Goal: Check status: Check status

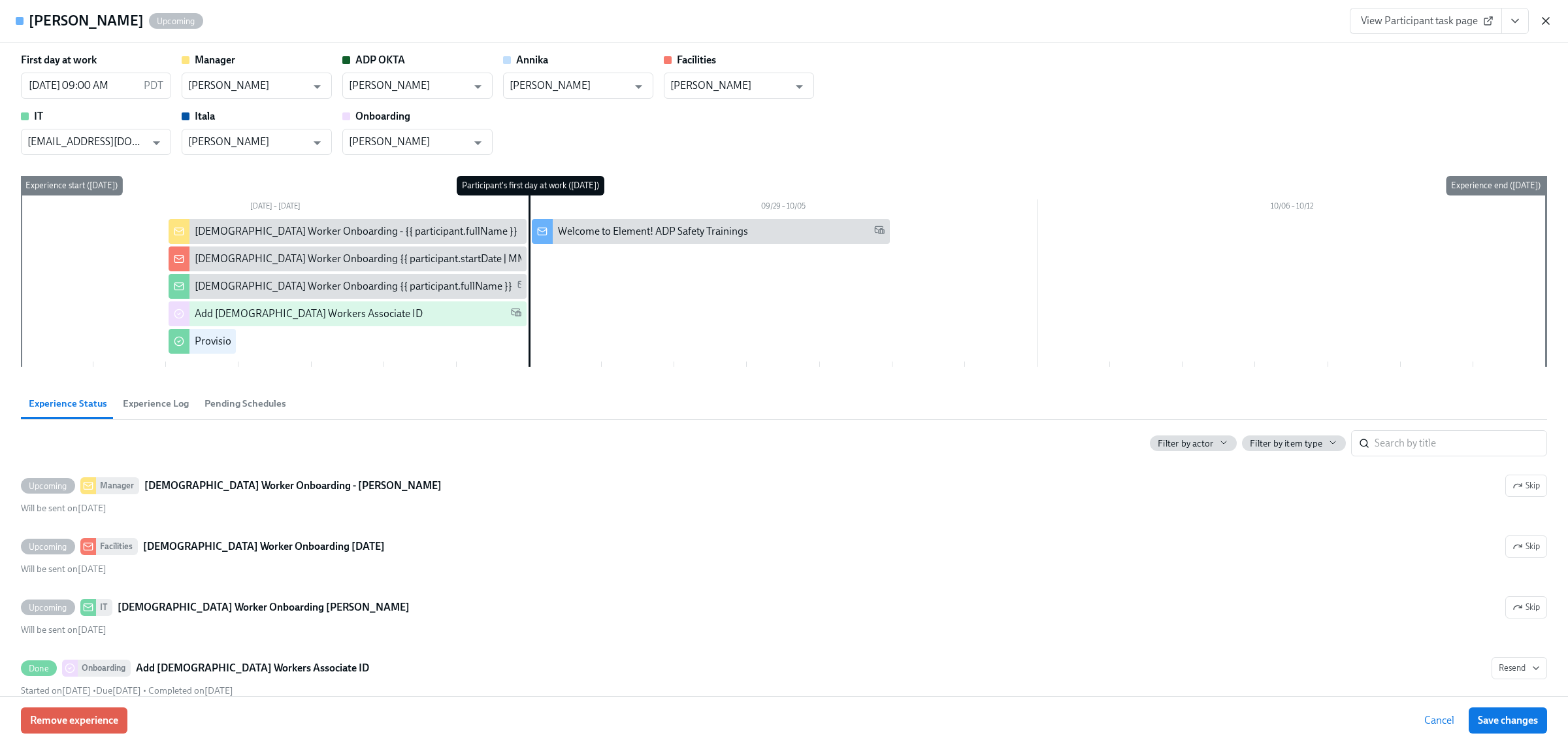
click at [1547, 23] on icon "button" at bounding box center [1545, 20] width 6 height 6
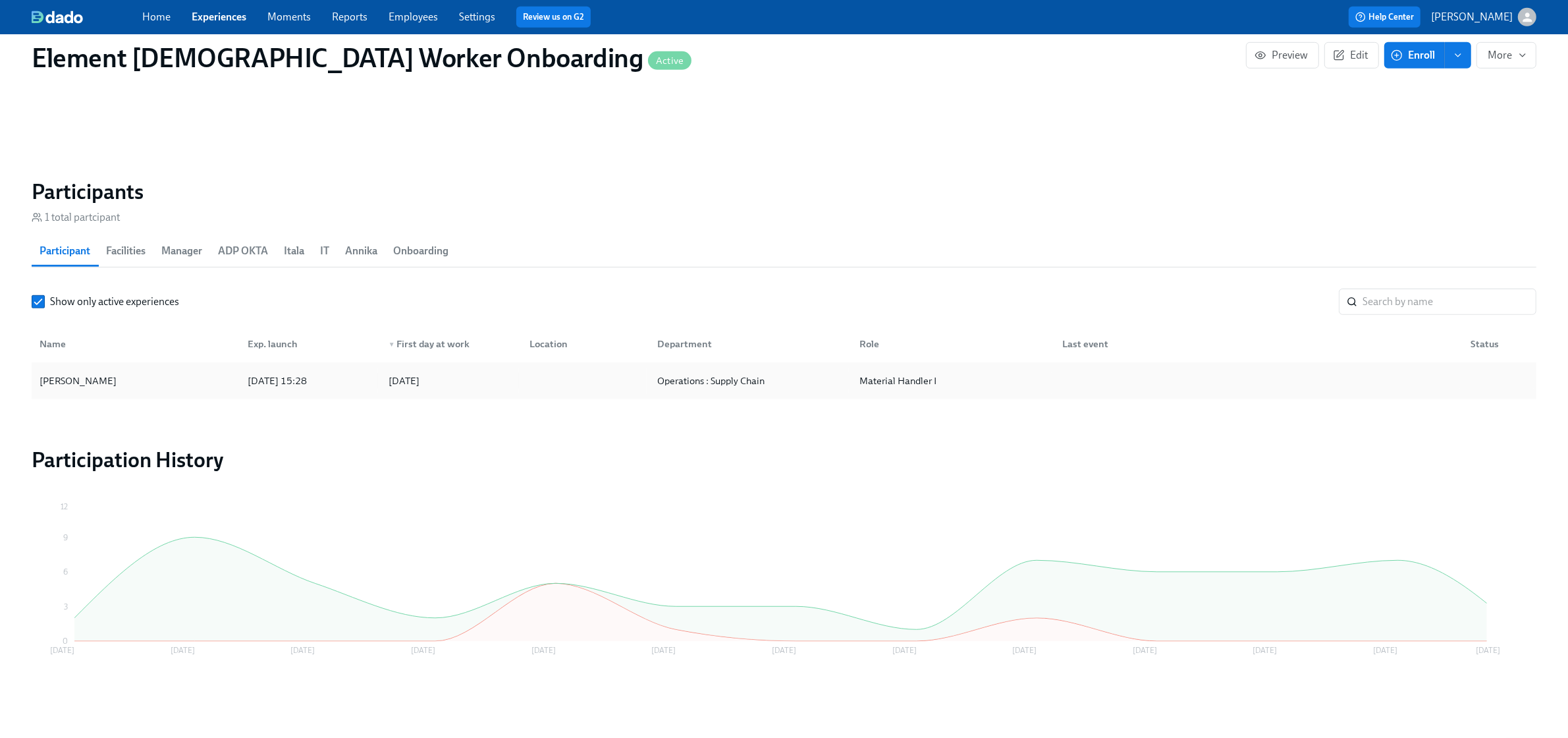
click at [199, 390] on div "[PERSON_NAME]" at bounding box center [135, 380] width 203 height 26
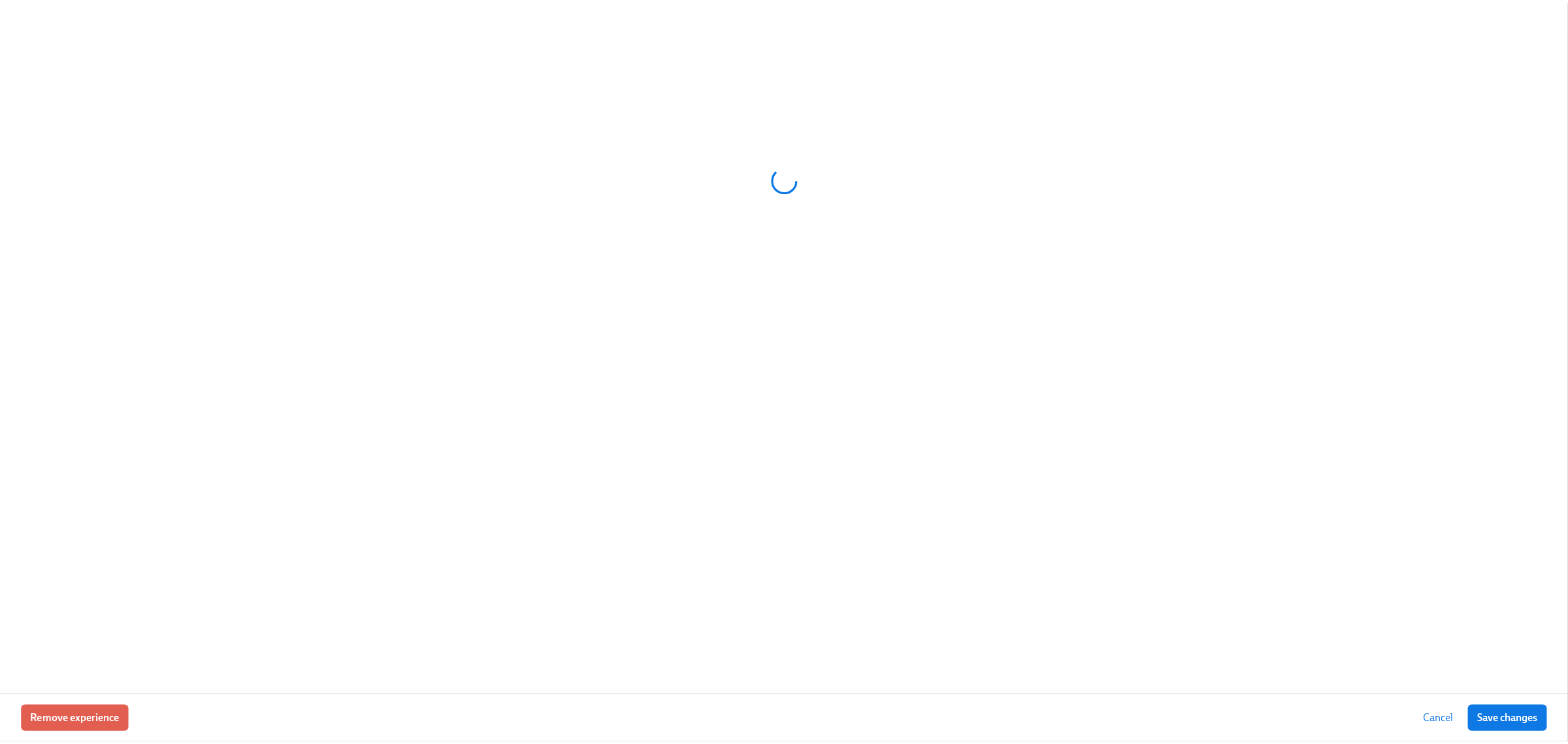
scroll to position [869, 0]
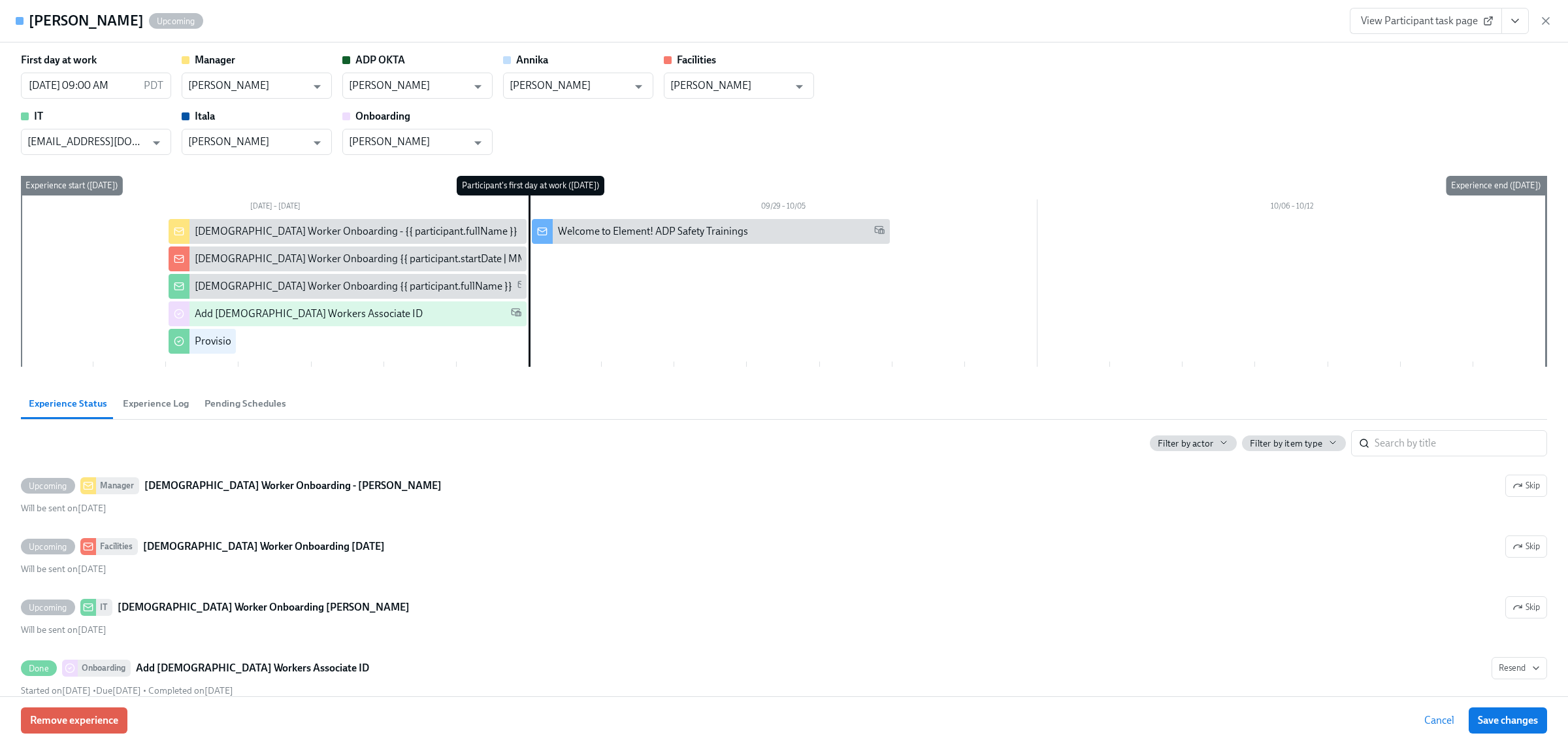
click at [229, 396] on span "Pending Schedules" at bounding box center [246, 403] width 82 height 15
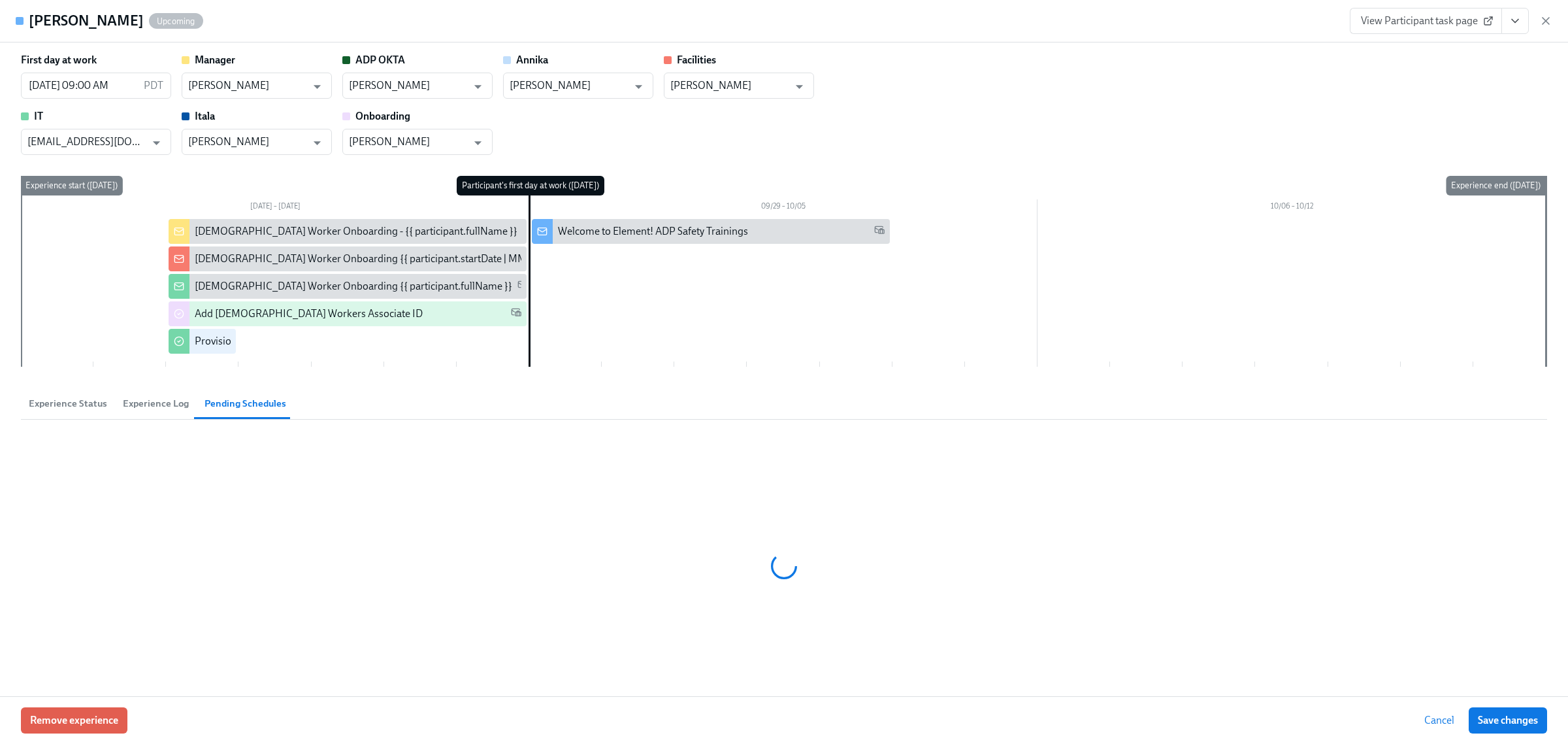
click at [157, 405] on span "Experience Log" at bounding box center [156, 403] width 66 height 15
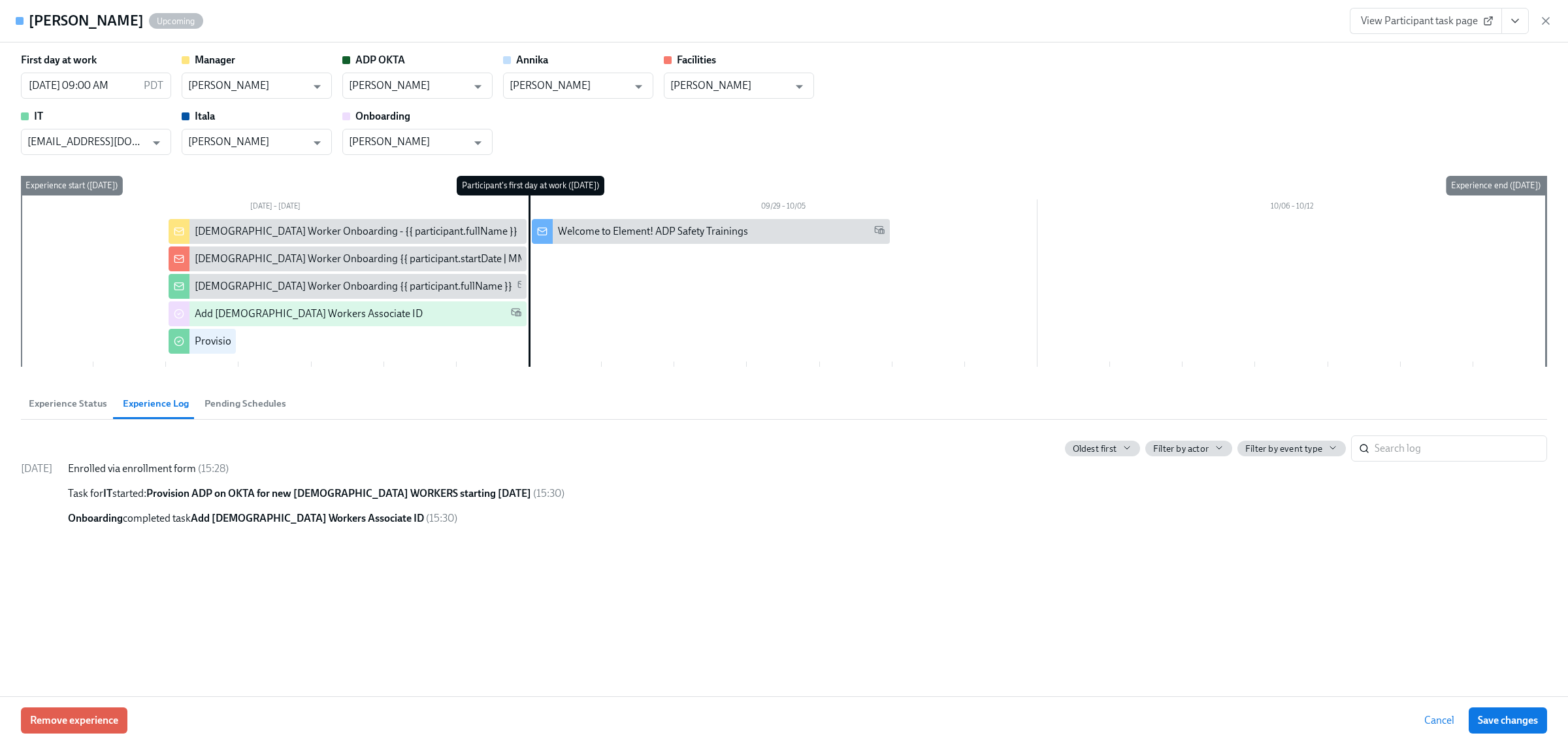
click at [60, 401] on span "Experience Status" at bounding box center [68, 403] width 78 height 15
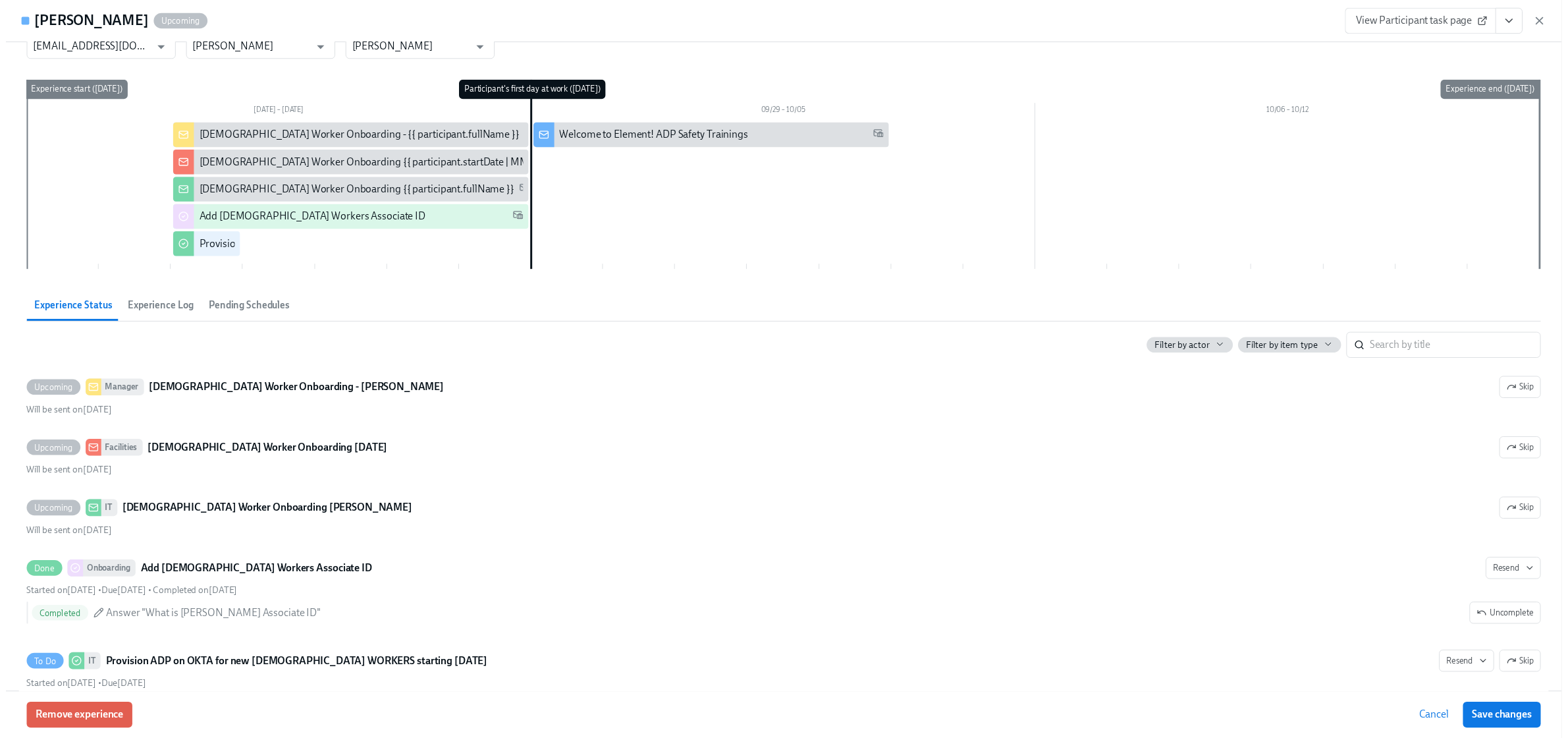
scroll to position [0, 0]
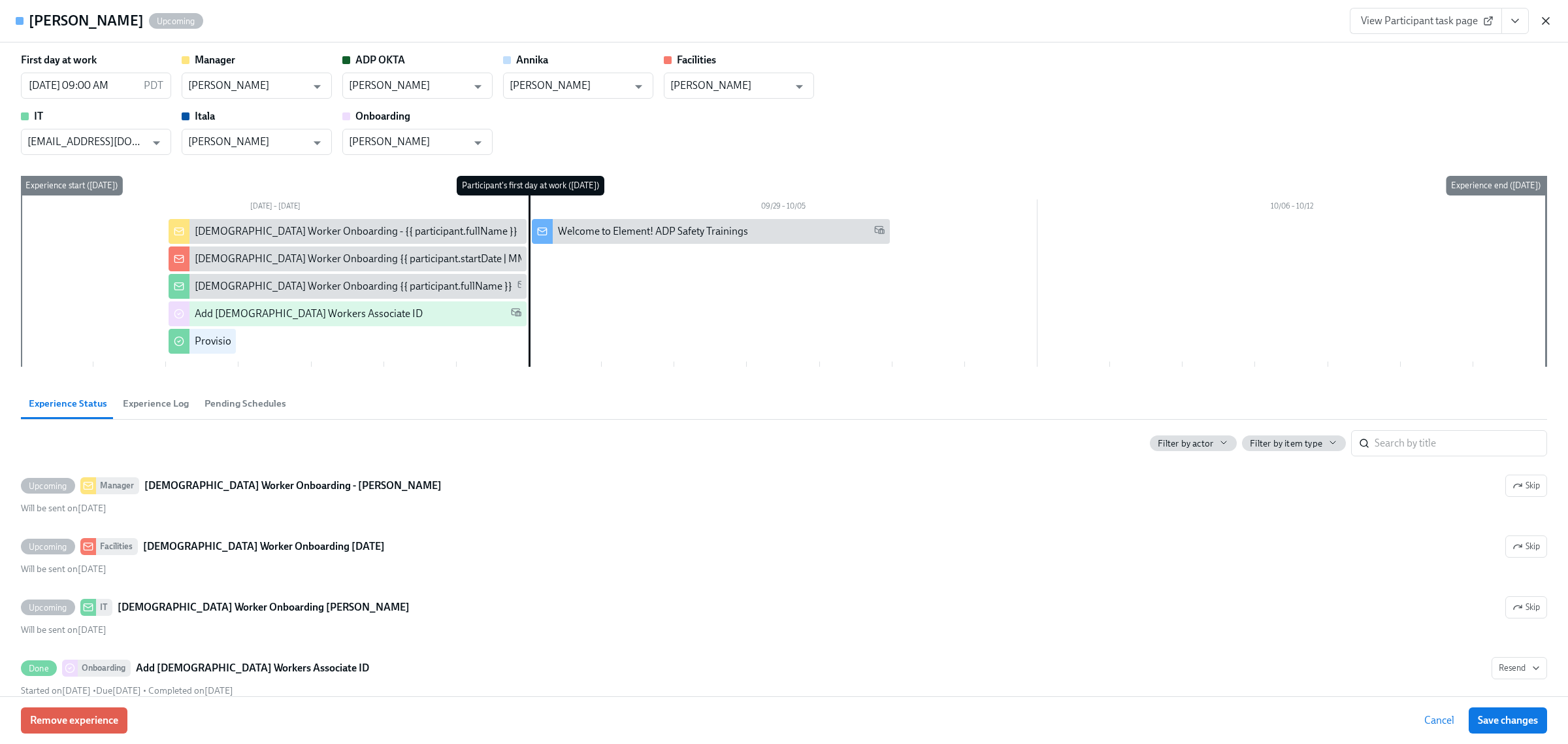
click at [1547, 18] on icon "button" at bounding box center [1545, 20] width 6 height 6
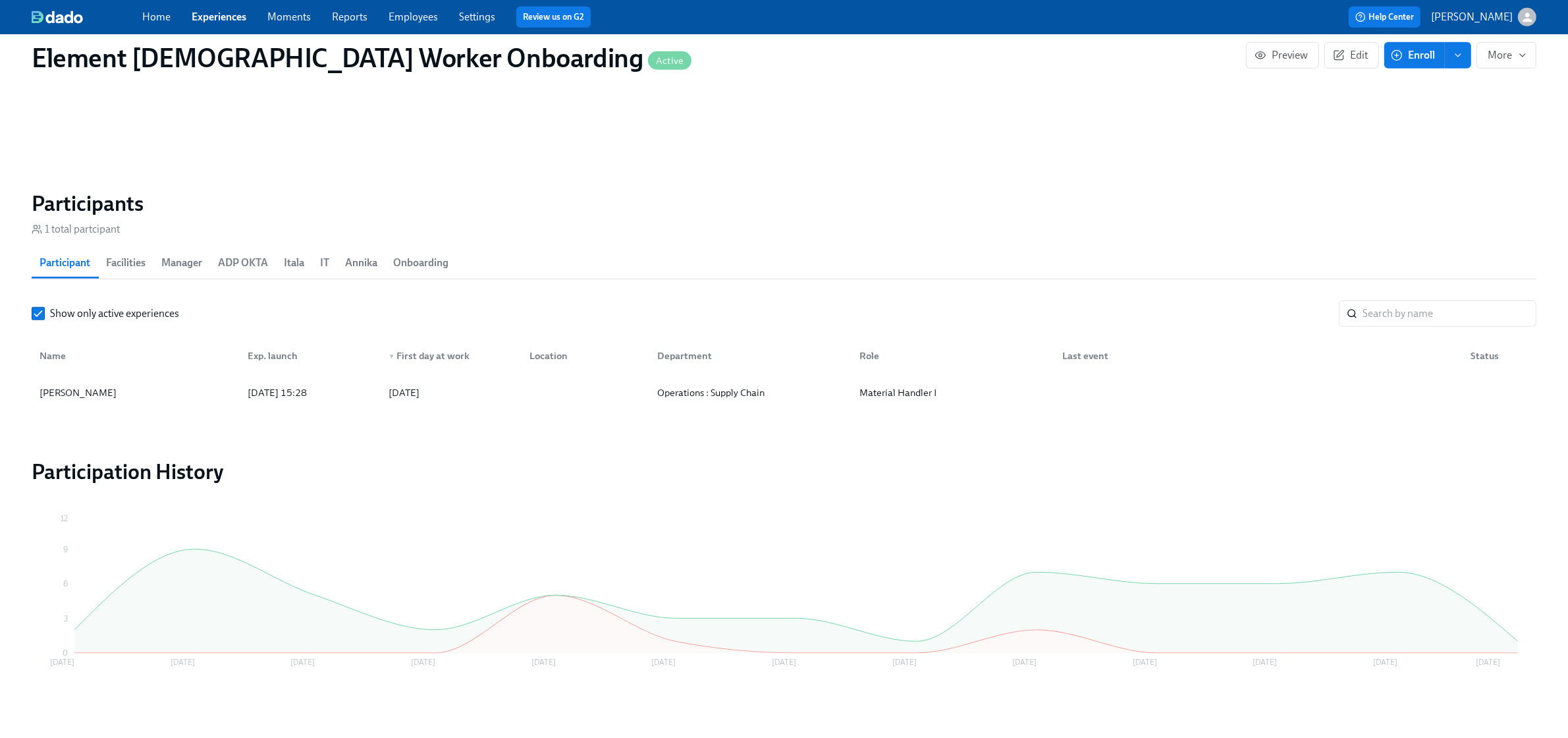
click at [211, 12] on link "Experiences" at bounding box center [218, 17] width 55 height 13
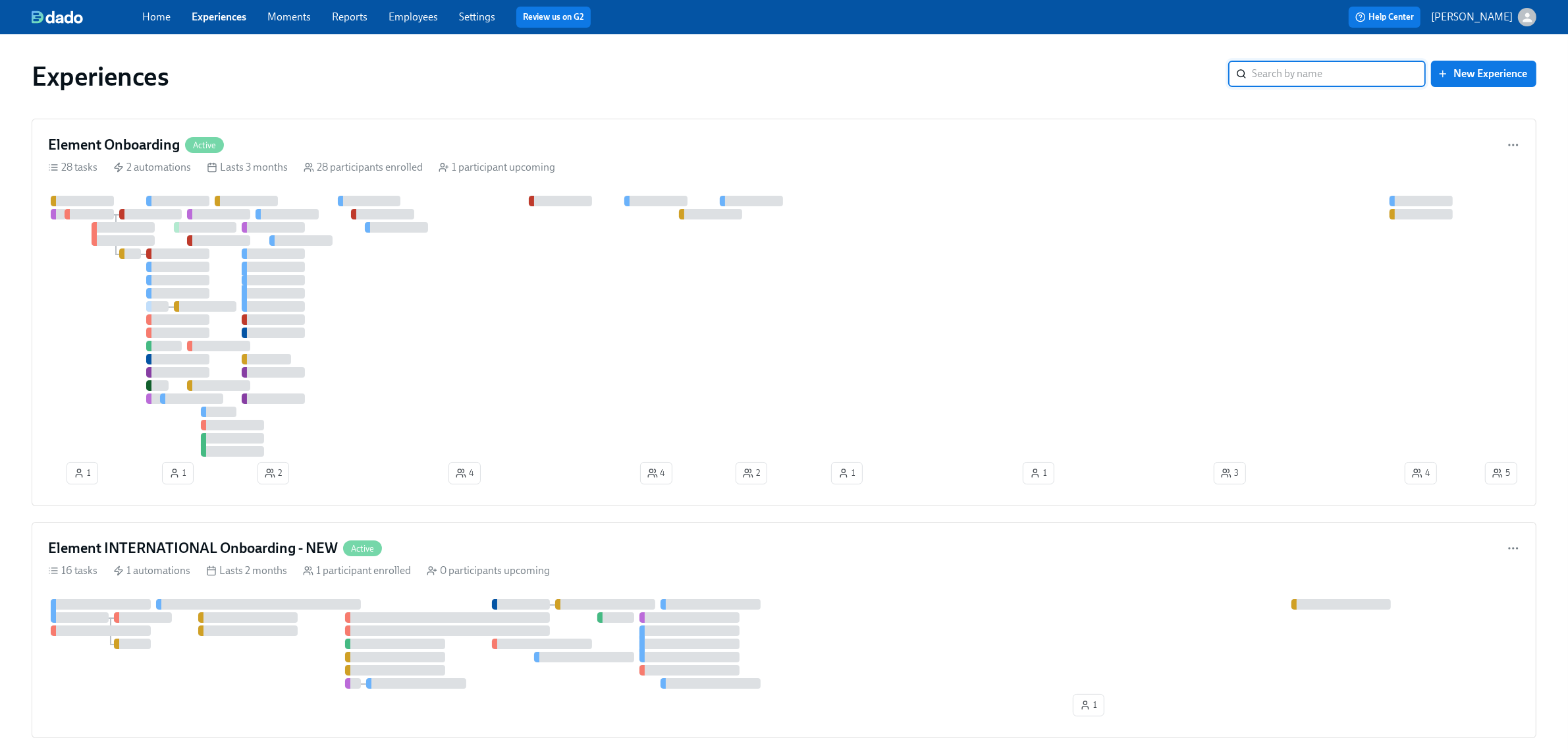
click at [513, 308] on div at bounding box center [765, 326] width 1435 height 261
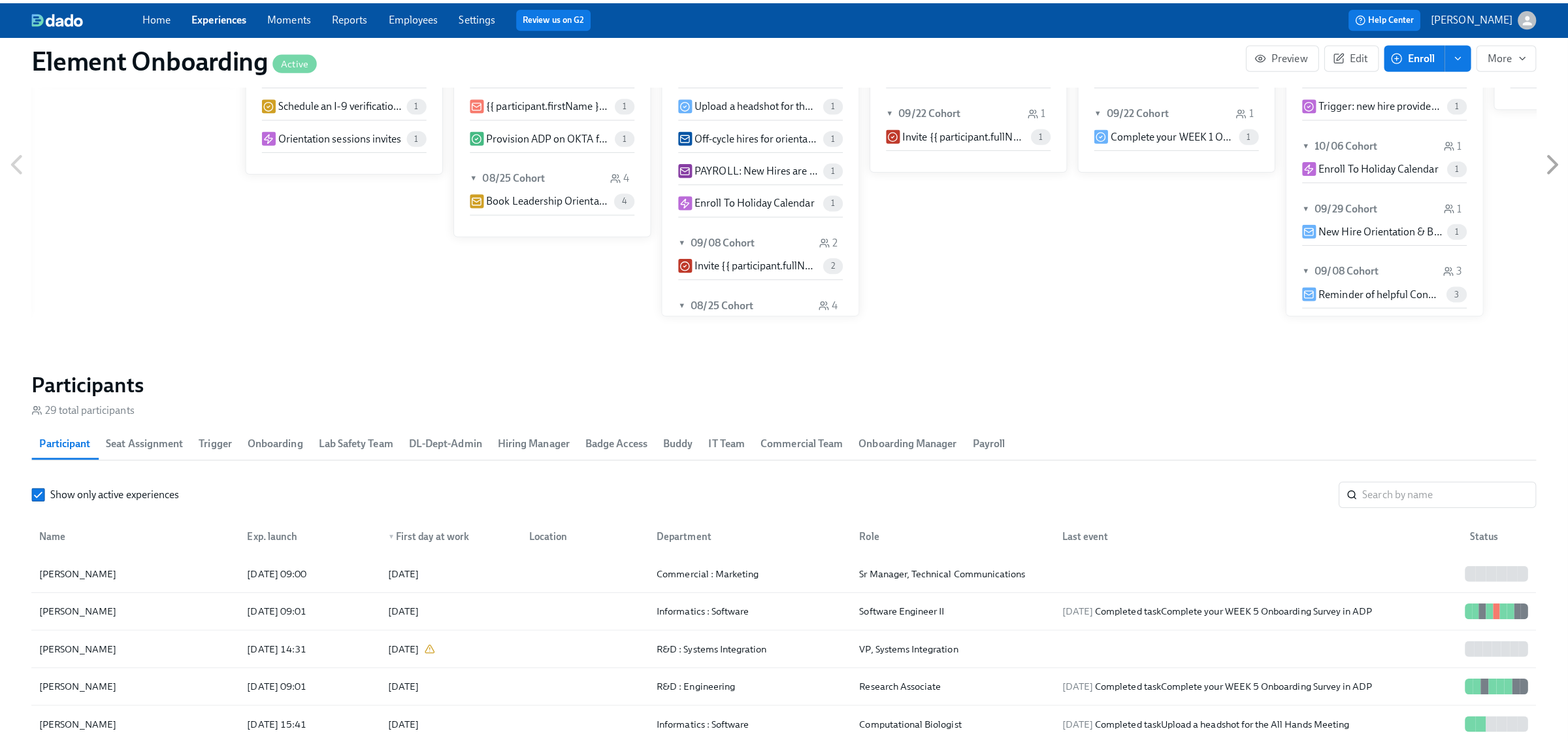
scroll to position [1307, 0]
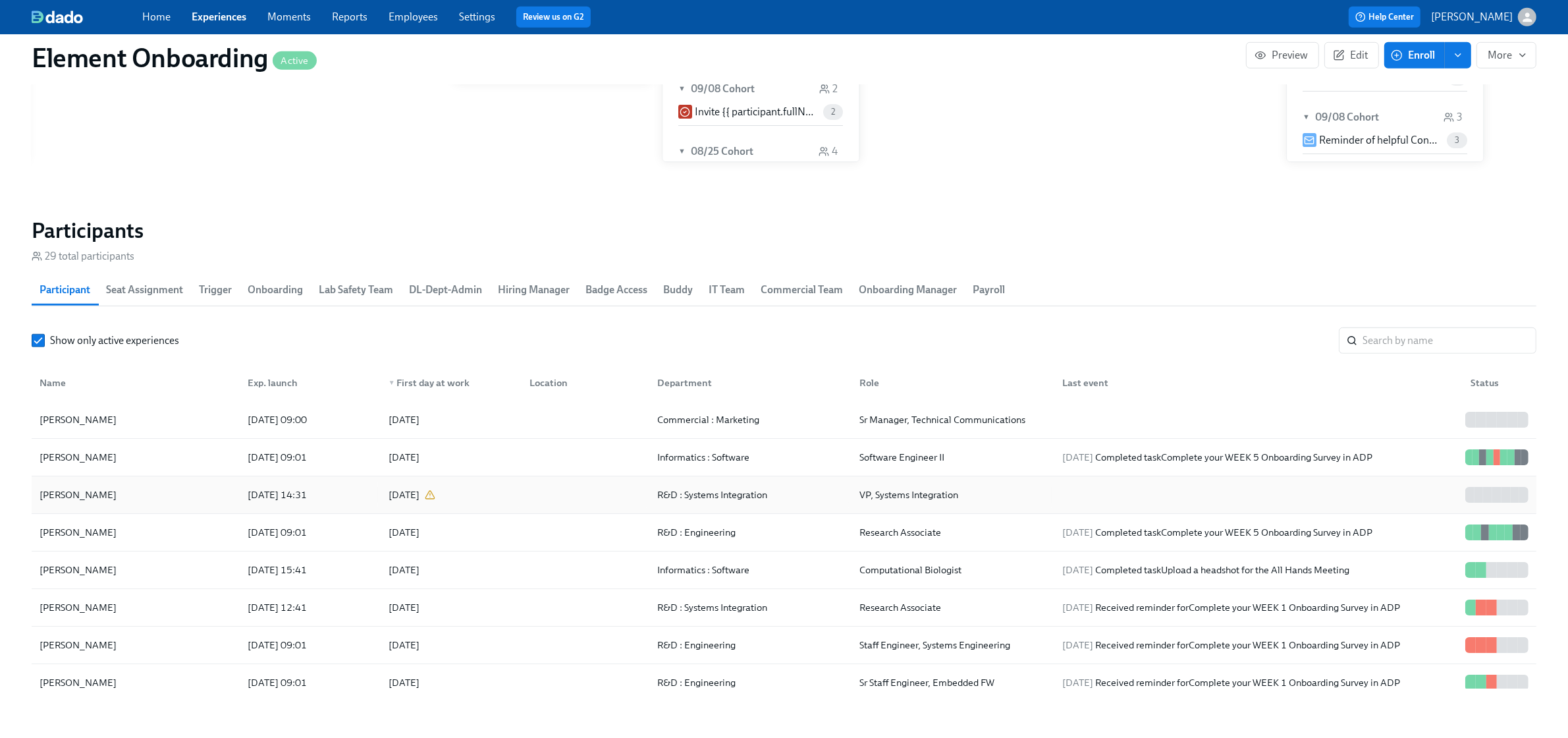
click at [196, 499] on div "[PERSON_NAME]" at bounding box center [135, 495] width 203 height 26
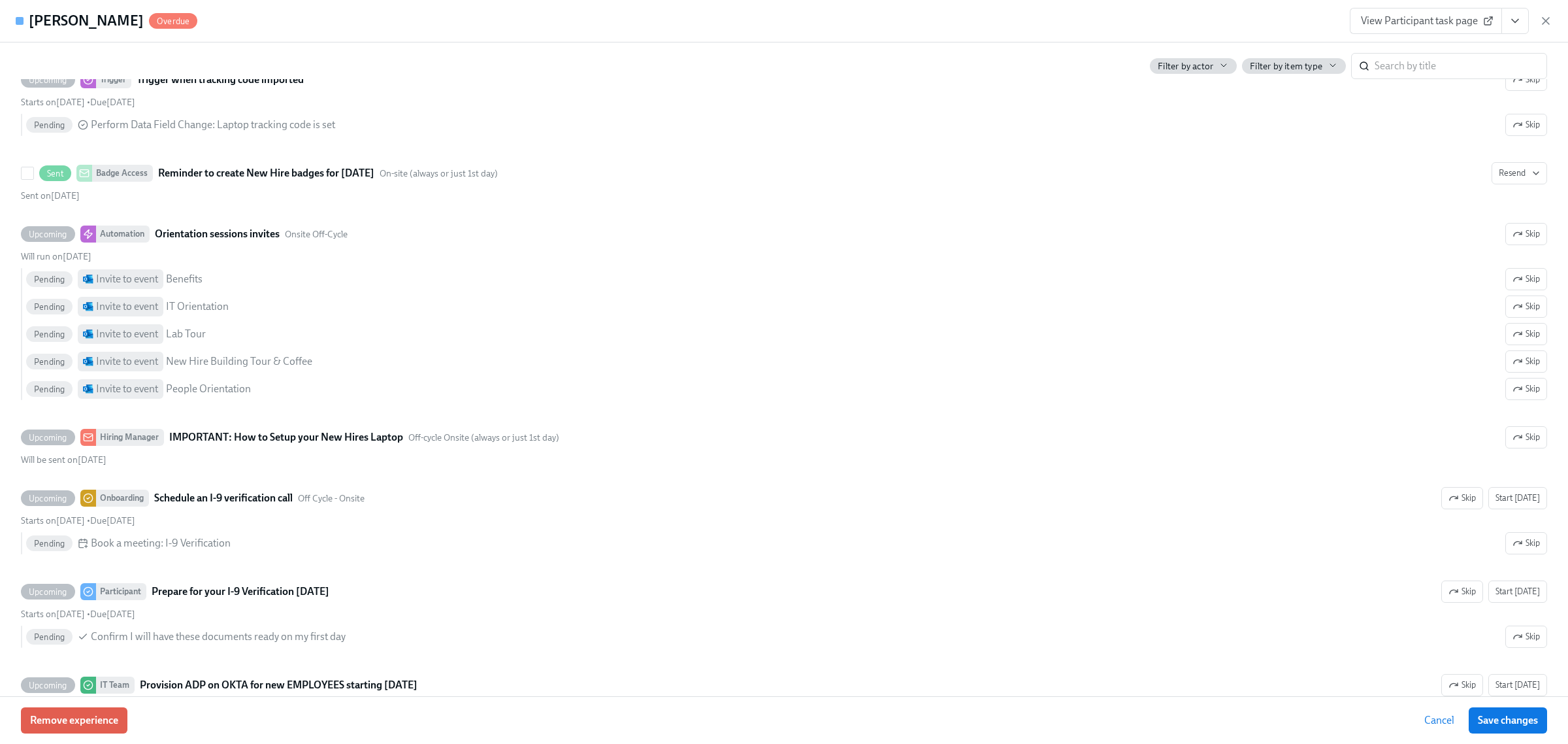
scroll to position [1798, 0]
